Goal: Transaction & Acquisition: Purchase product/service

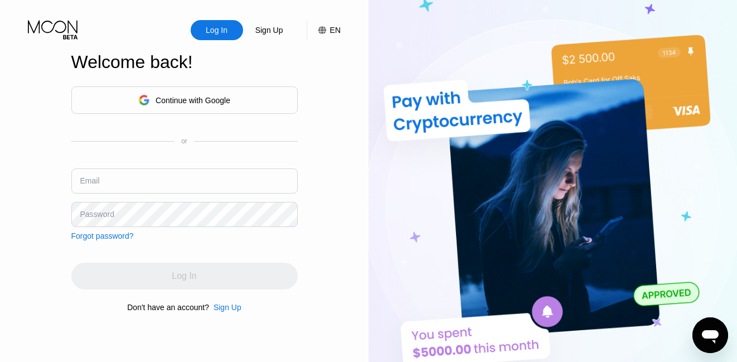
type input "[EMAIL_ADDRESS][DOMAIN_NAME]"
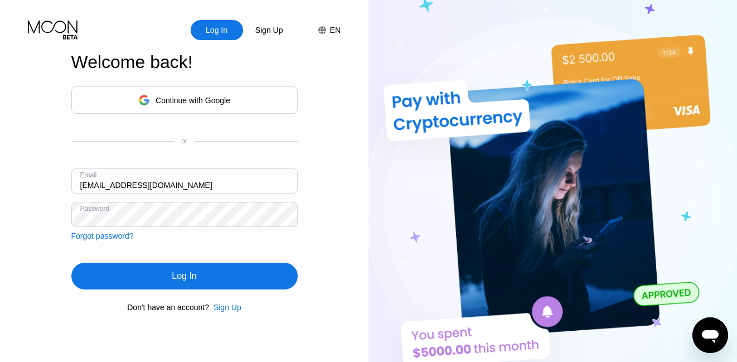
click at [321, 215] on div "Log In Sign Up EN Language Select an item Save Welcome back! Continue with Goog…" at bounding box center [184, 199] width 369 height 398
click at [204, 279] on div "Log In" at bounding box center [184, 276] width 226 height 27
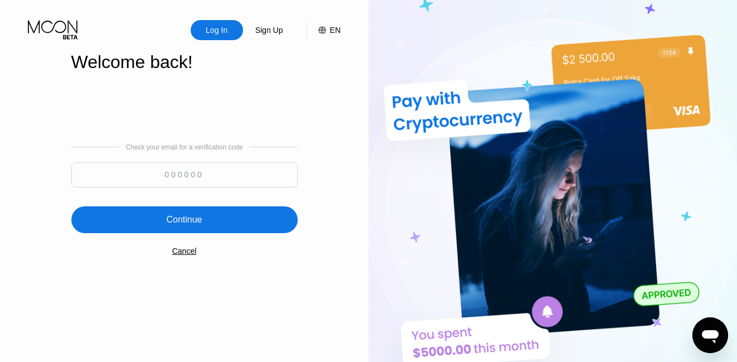
scroll to position [1, 0]
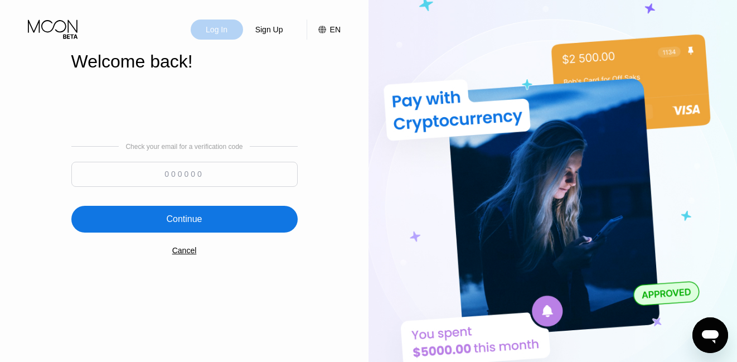
click at [221, 25] on div "Log In" at bounding box center [217, 29] width 24 height 11
click at [234, 165] on input at bounding box center [184, 174] width 226 height 25
click at [141, 172] on input at bounding box center [184, 174] width 226 height 25
paste input "982139"
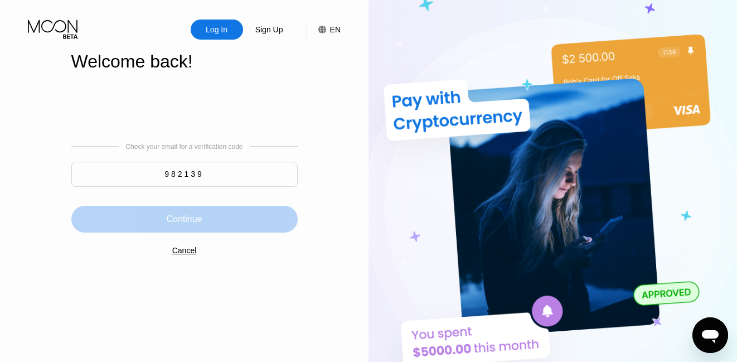
click at [195, 217] on div "Continue" at bounding box center [184, 219] width 36 height 11
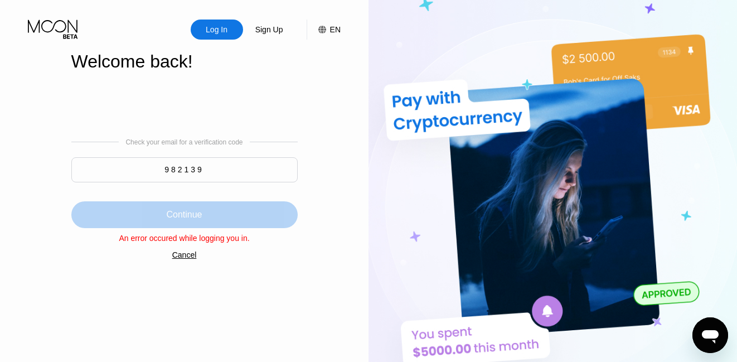
click at [195, 214] on div "Continue" at bounding box center [184, 214] width 36 height 11
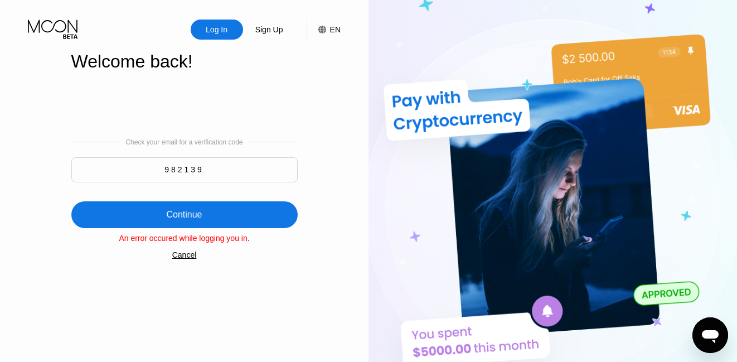
click at [210, 168] on input "982139" at bounding box center [184, 169] width 226 height 25
type input "9"
paste input "982139"
type input "982139"
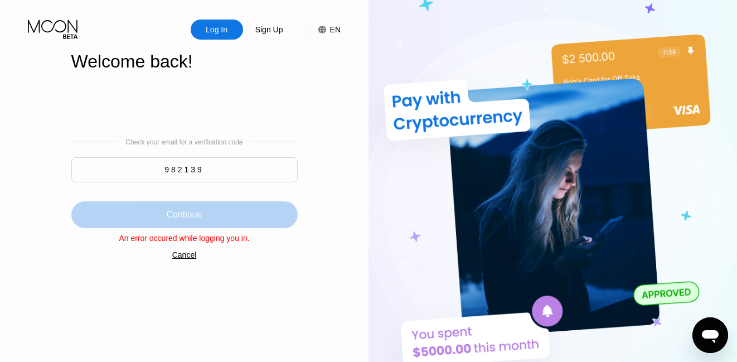
click at [194, 207] on div "Continue" at bounding box center [184, 214] width 226 height 27
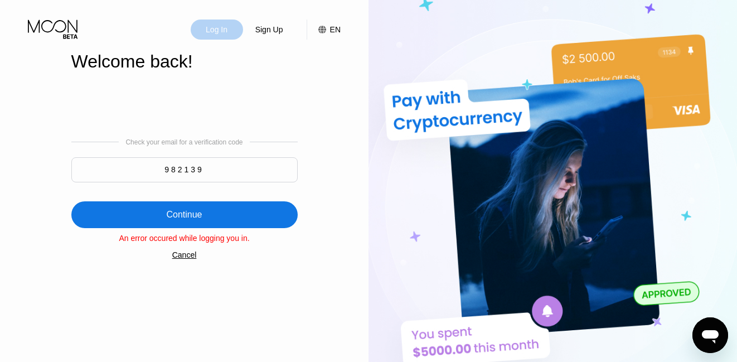
click at [226, 25] on div "Log In" at bounding box center [217, 29] width 24 height 11
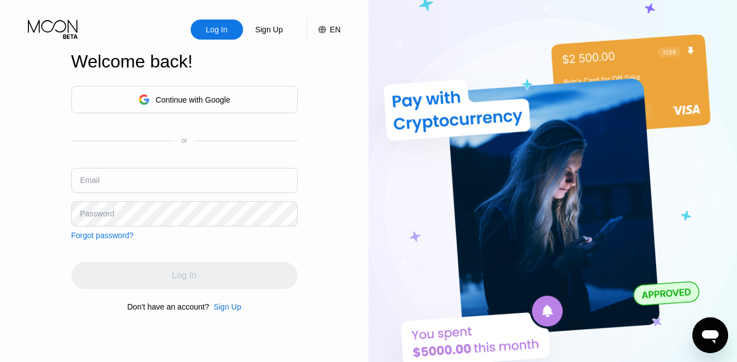
type input "[EMAIL_ADDRESS][DOMAIN_NAME]"
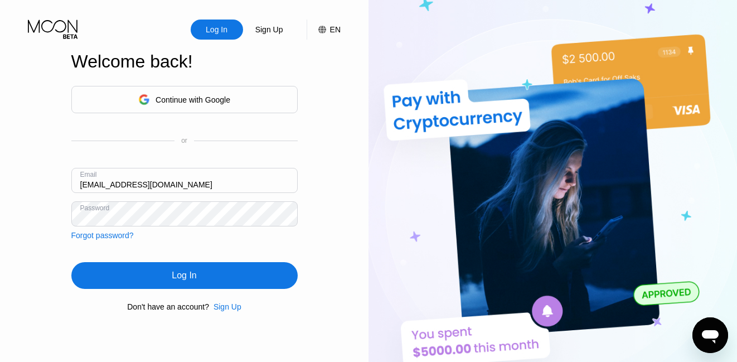
click at [234, 149] on div "Continue with Google or Email emmystella555@yahoo.com Password Forgot password?" at bounding box center [184, 163] width 226 height 154
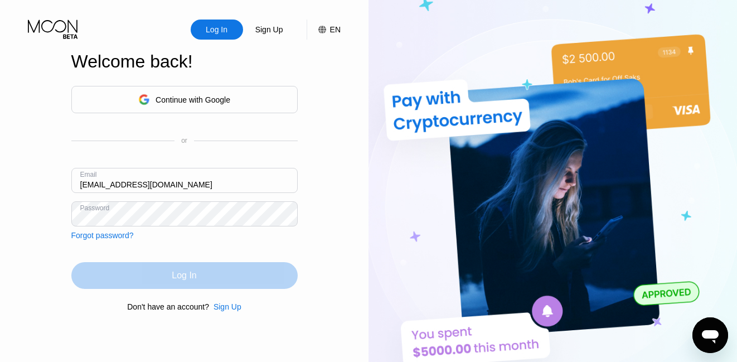
click at [181, 278] on div "Log In" at bounding box center [184, 275] width 25 height 11
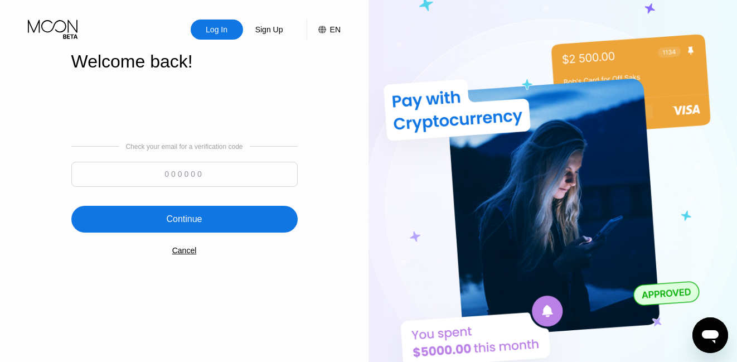
click at [164, 175] on input at bounding box center [184, 174] width 226 height 25
paste input "488854"
type input "488854"
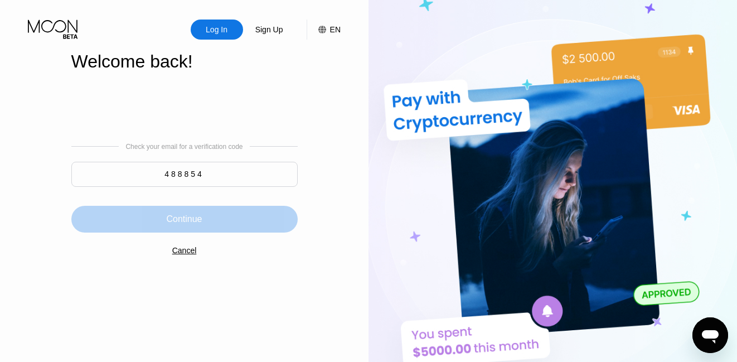
click at [198, 224] on div "Continue" at bounding box center [184, 219] width 36 height 11
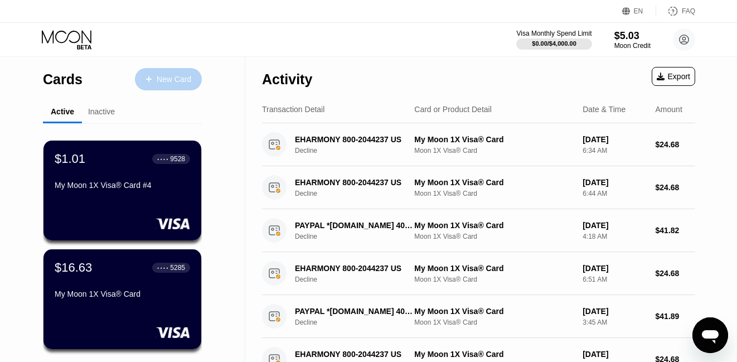
click at [153, 77] on div at bounding box center [154, 79] width 4 height 9
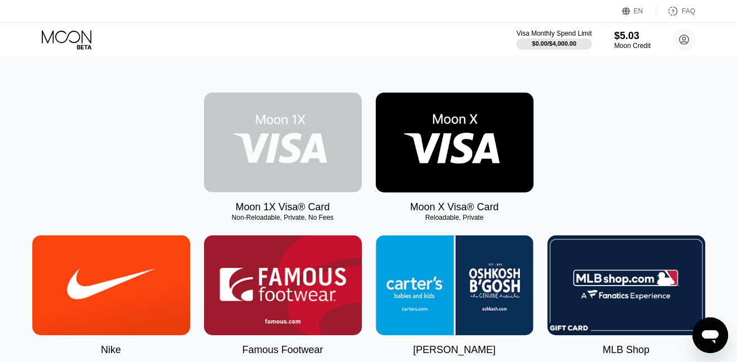
click at [293, 159] on img at bounding box center [283, 143] width 158 height 100
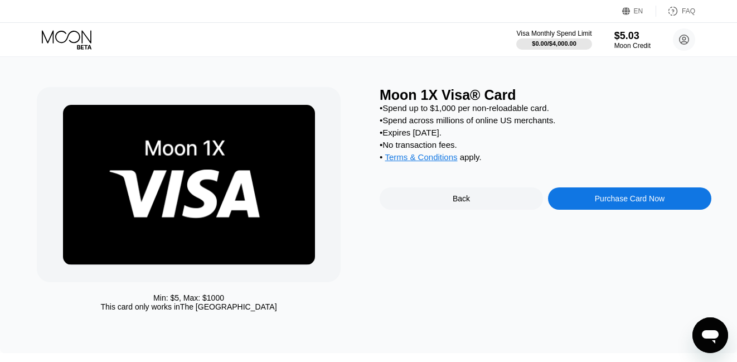
scroll to position [7, 0]
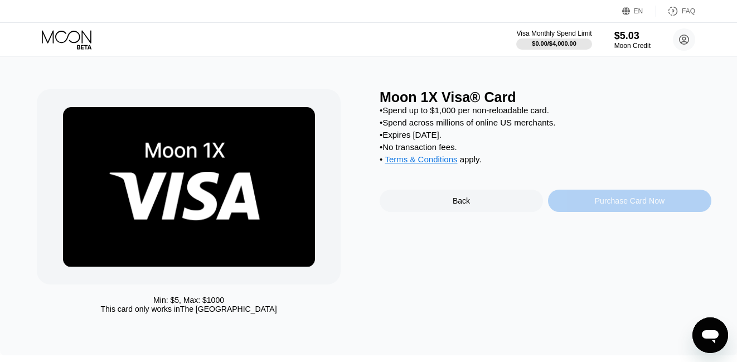
click at [600, 205] on div "Purchase Card Now" at bounding box center [630, 200] width 70 height 9
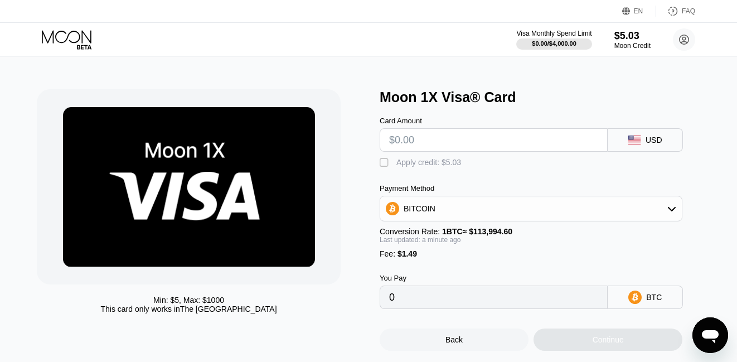
click at [540, 132] on input "text" at bounding box center [493, 140] width 209 height 22
type input "$5"
type input "0.00005694"
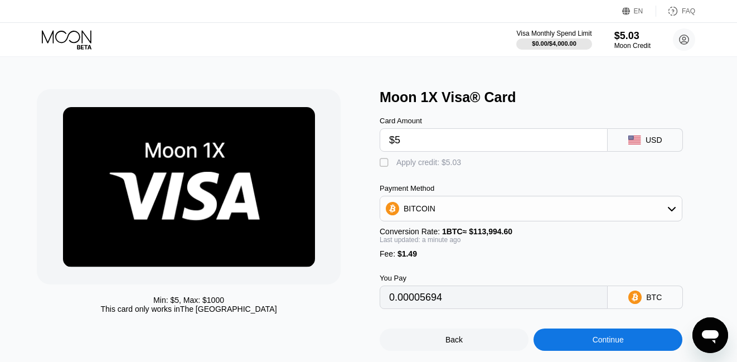
type input "$50"
type input "0.00045169"
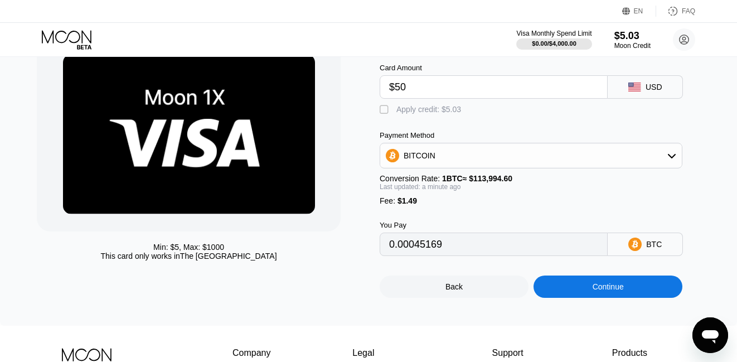
scroll to position [60, 0]
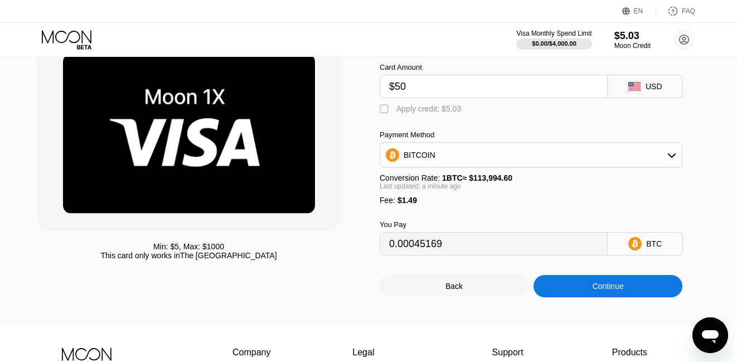
type input "$50"
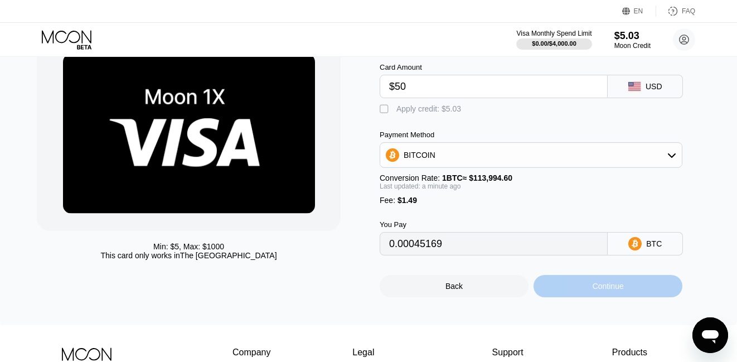
click at [614, 290] on div "Continue" at bounding box center [608, 286] width 31 height 9
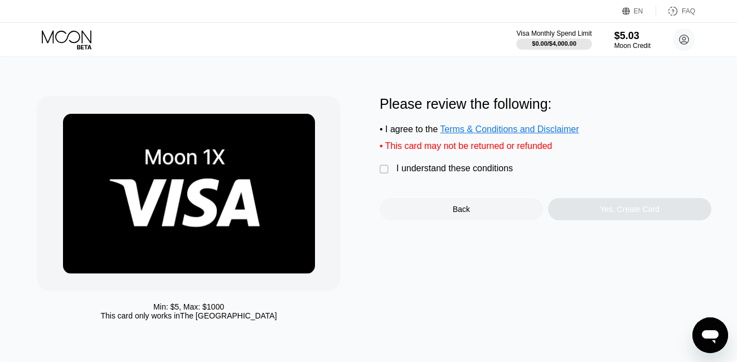
click at [382, 170] on div "" at bounding box center [385, 169] width 11 height 11
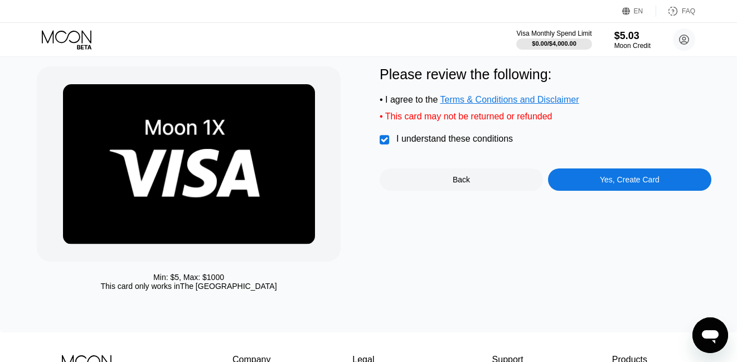
scroll to position [27, 0]
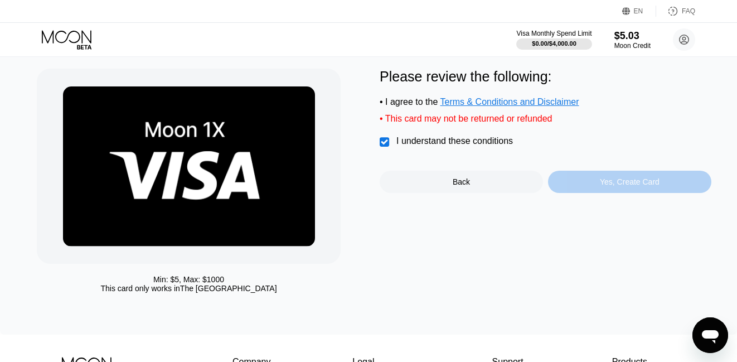
click at [597, 184] on div "Yes, Create Card" at bounding box center [629, 182] width 163 height 22
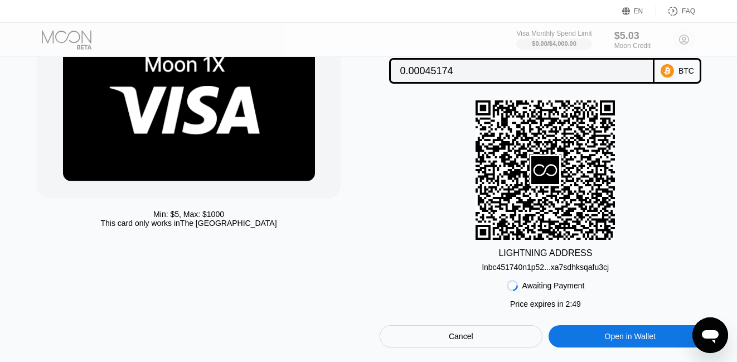
scroll to position [85, 0]
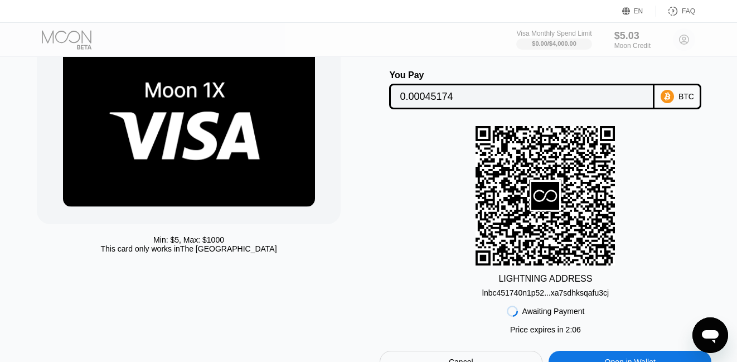
scroll to position [59, 0]
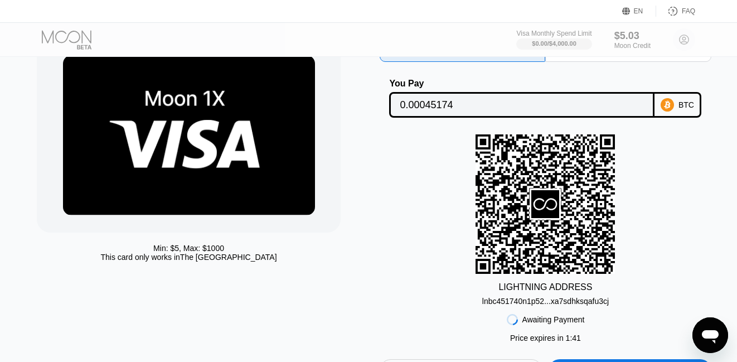
click at [566, 195] on icon at bounding box center [545, 203] width 139 height 137
click at [536, 208] on icon at bounding box center [546, 204] width 24 height 12
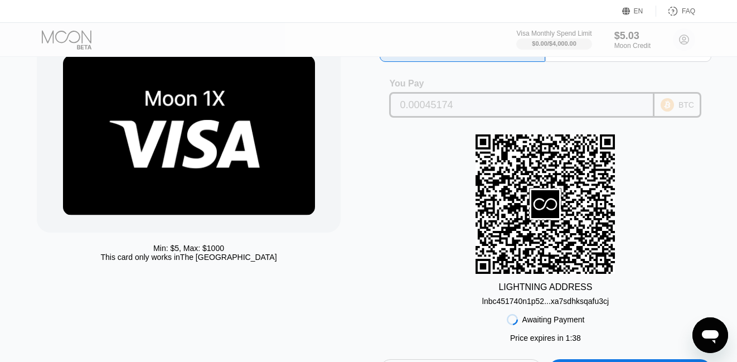
click at [683, 108] on div "BTC" at bounding box center [687, 104] width 16 height 9
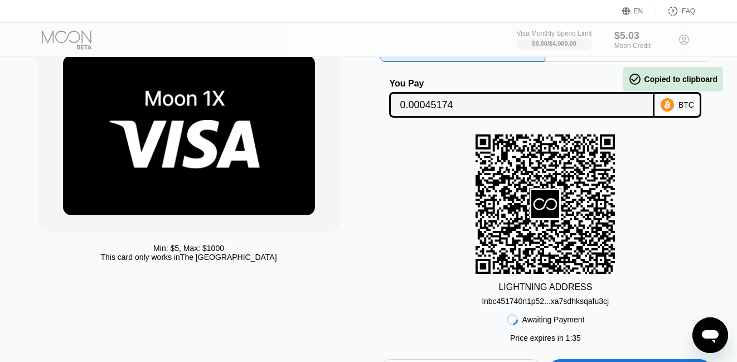
click at [674, 127] on div "Lightning On-Chain You Pay 0.00045174 BTC LIGHTNING ADDRESS lnbc451740n1p52...x…" at bounding box center [546, 209] width 332 height 344
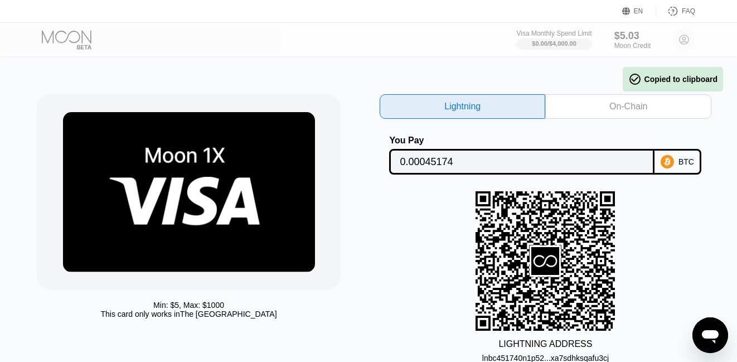
scroll to position [0, 0]
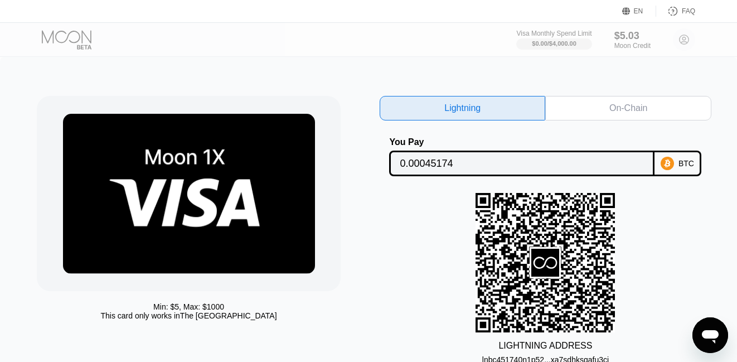
click at [624, 108] on div "On-Chain" at bounding box center [628, 108] width 38 height 11
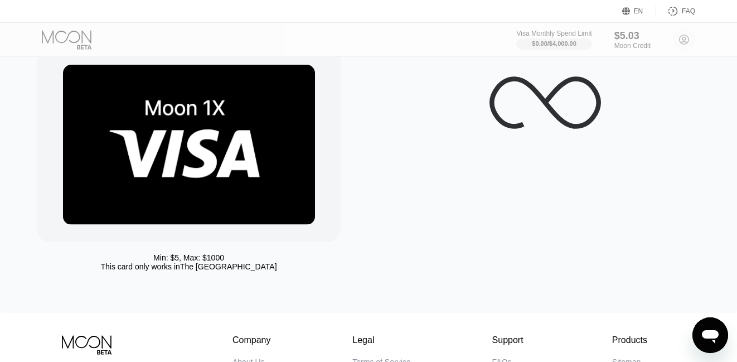
scroll to position [47, 0]
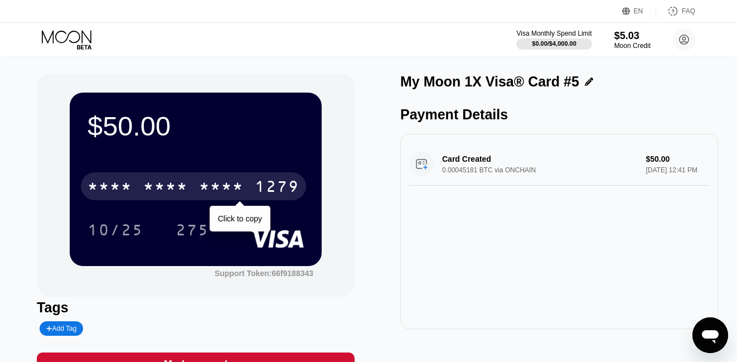
click at [237, 184] on div "* * * *" at bounding box center [221, 188] width 45 height 18
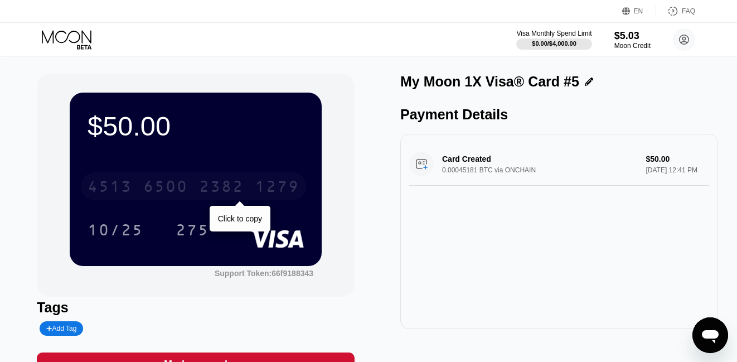
click at [237, 184] on div "2382" at bounding box center [221, 188] width 45 height 18
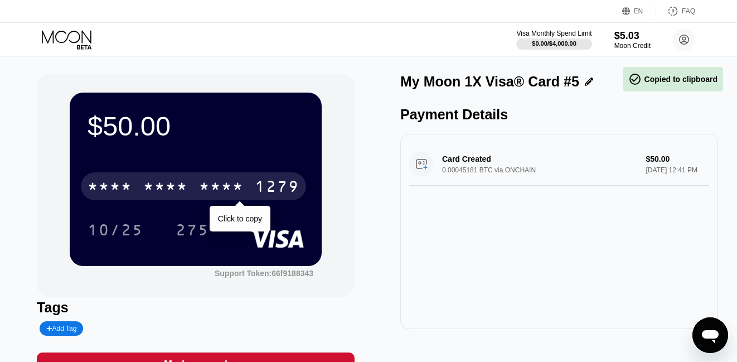
click at [269, 193] on div "1279" at bounding box center [277, 188] width 45 height 18
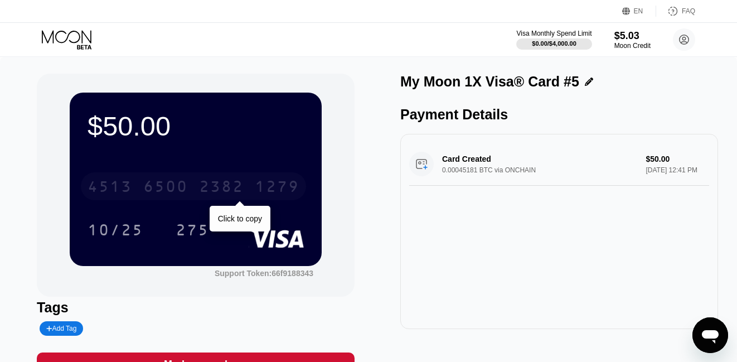
drag, startPoint x: 302, startPoint y: 190, endPoint x: 151, endPoint y: 188, distance: 151.1
click at [151, 188] on div "[CREDIT_CARD_NUMBER]" at bounding box center [193, 186] width 225 height 28
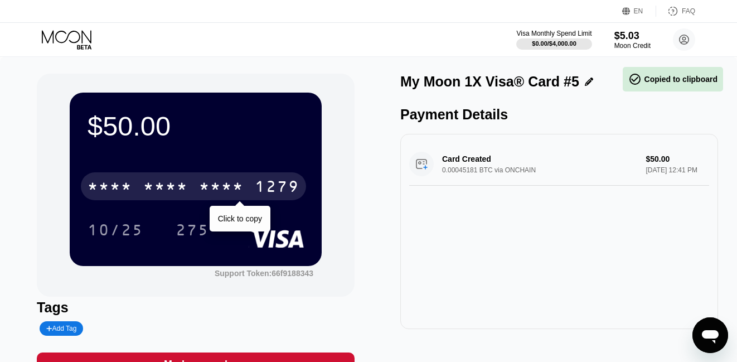
click at [151, 188] on div "* * * *" at bounding box center [165, 188] width 45 height 18
click at [151, 188] on div "6500" at bounding box center [165, 188] width 45 height 18
click at [225, 183] on div "* * * *" at bounding box center [221, 188] width 45 height 18
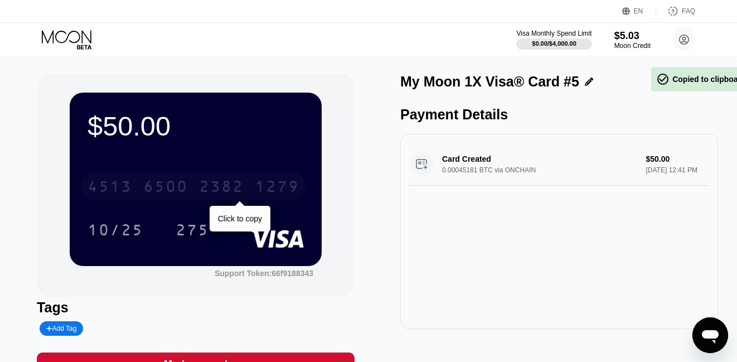
click at [245, 185] on div "4513 6500 2382 1279" at bounding box center [193, 186] width 225 height 28
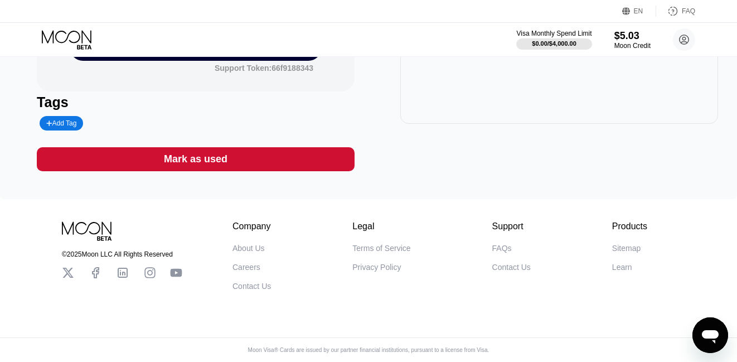
scroll to position [190, 0]
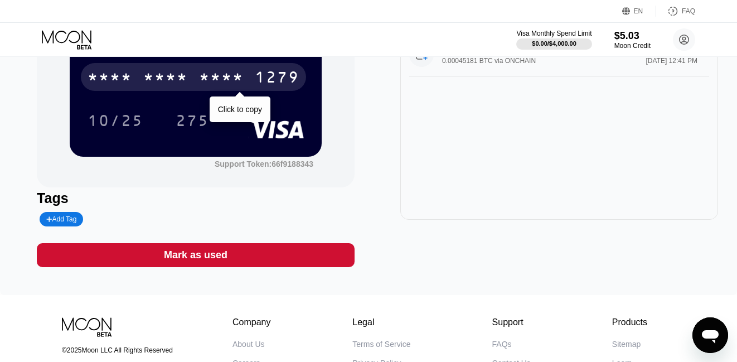
scroll to position [110, 0]
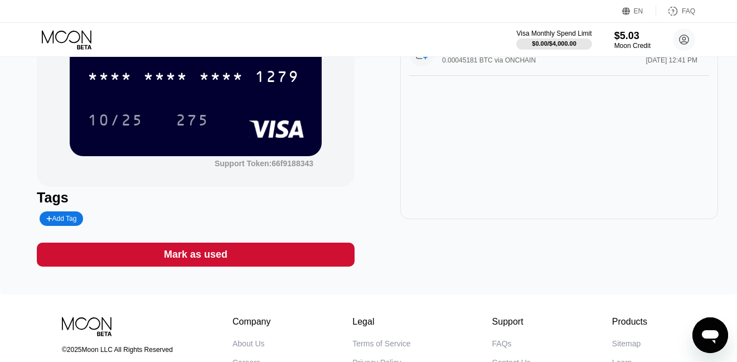
click at [62, 219] on div "Add Tag" at bounding box center [61, 219] width 30 height 8
click at [129, 194] on div "Tags" at bounding box center [196, 198] width 318 height 16
click at [208, 235] on div "$50.00 * * * * * * * * * * * * 1279 10/25 275 Support Token: 66f9188343 Tags Ma…" at bounding box center [196, 115] width 318 height 303
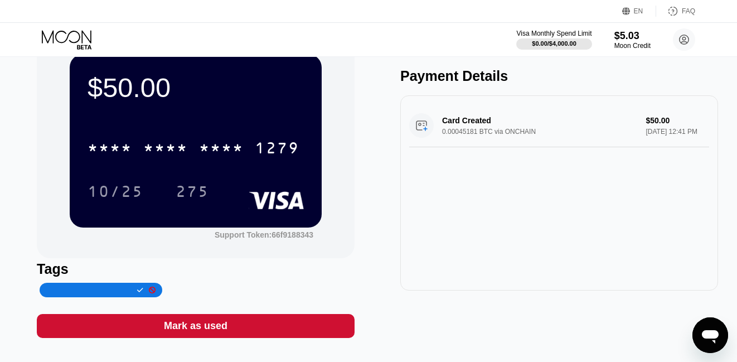
scroll to position [0, 0]
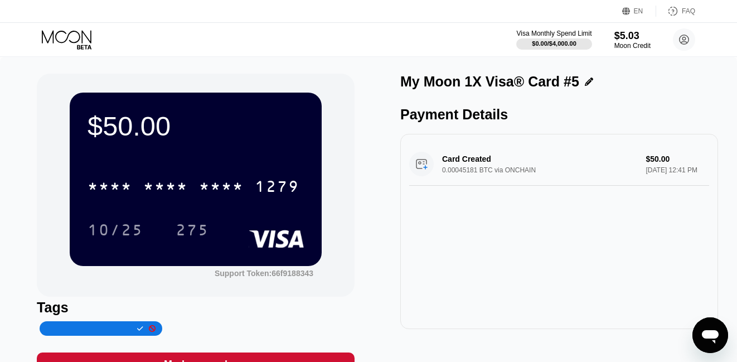
click at [73, 34] on icon at bounding box center [68, 40] width 52 height 20
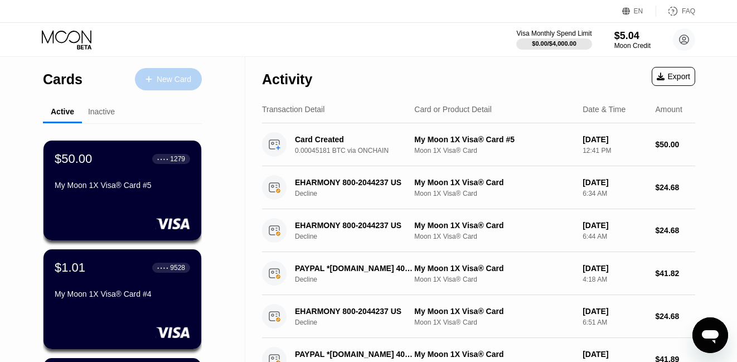
click at [157, 83] on div "New Card" at bounding box center [174, 79] width 35 height 9
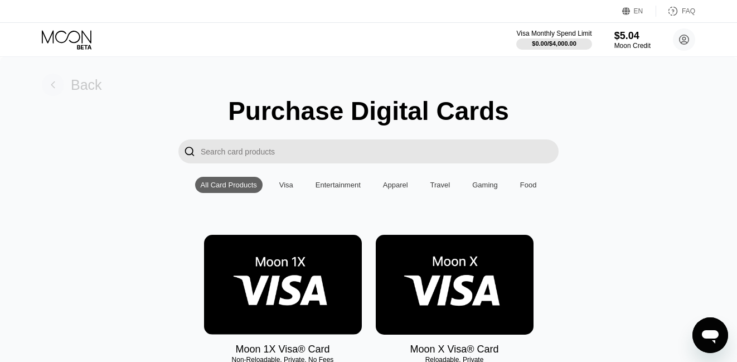
click at [56, 86] on rect at bounding box center [53, 85] width 22 height 22
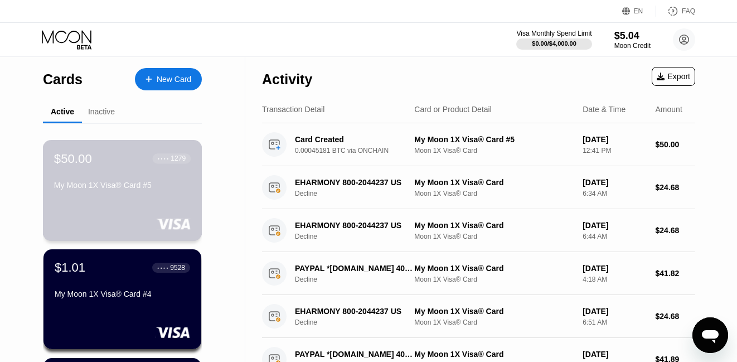
click at [129, 192] on div "My Moon 1X Visa® Card #5" at bounding box center [122, 187] width 137 height 13
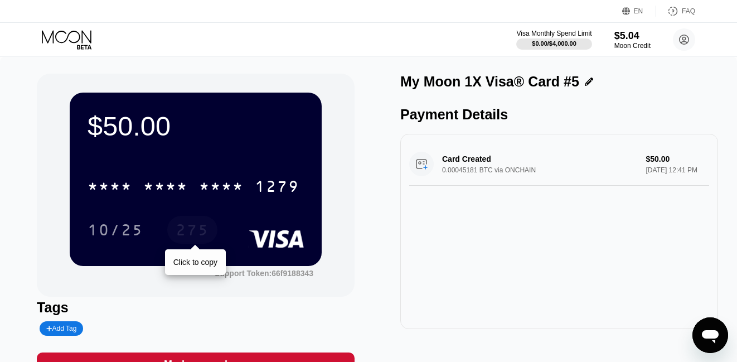
click at [195, 232] on div "275" at bounding box center [192, 231] width 33 height 18
